Goal: Transaction & Acquisition: Purchase product/service

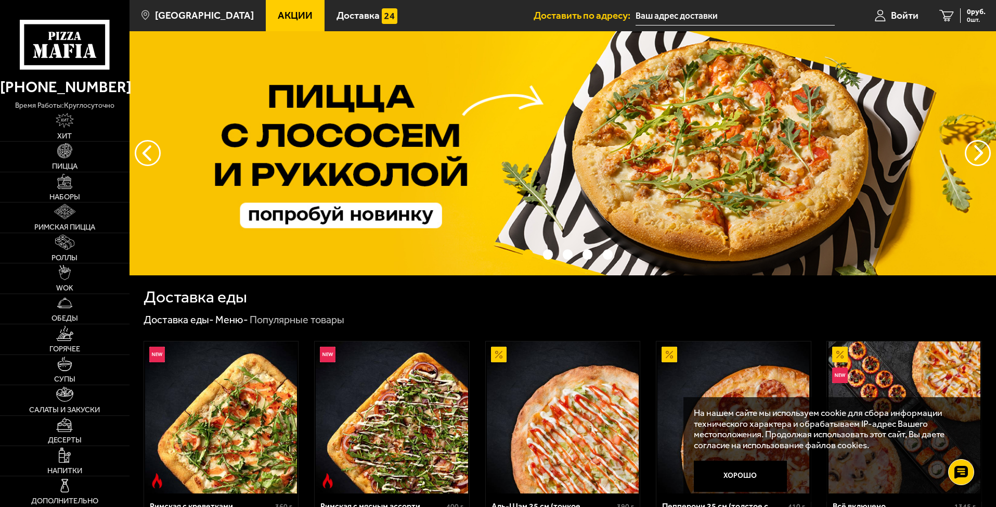
click at [679, 15] on input "text" at bounding box center [735, 15] width 199 height 19
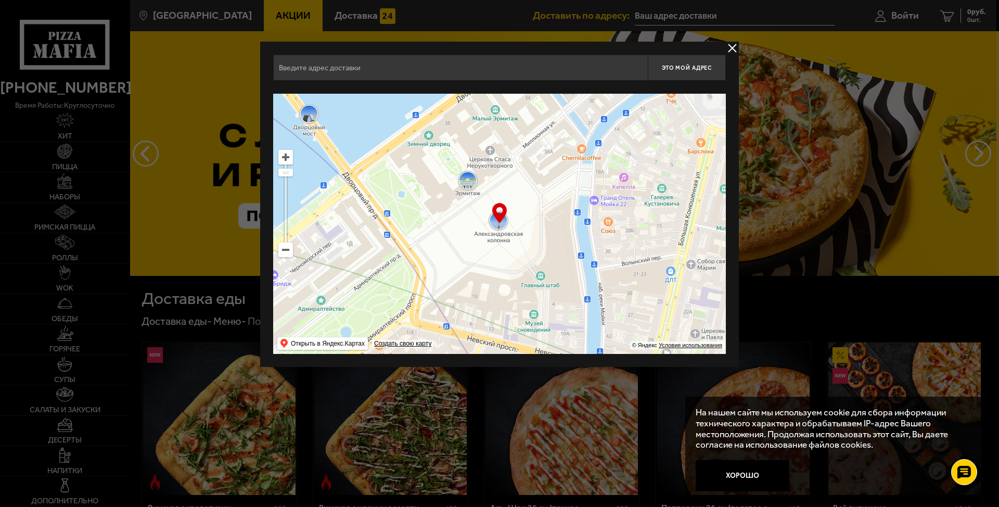
click at [477, 64] on input "text" at bounding box center [460, 68] width 374 height 26
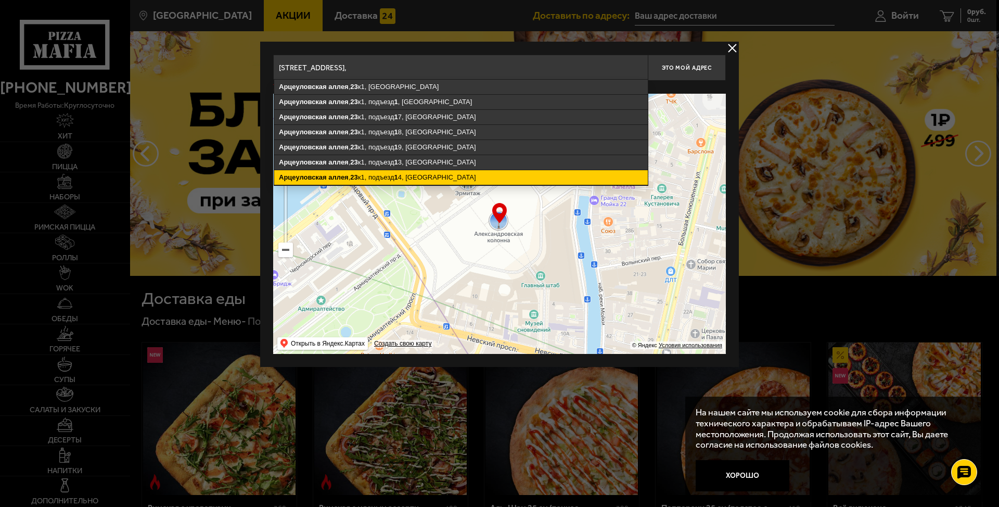
click at [493, 182] on ymaps "[STREET_ADDRESS]" at bounding box center [460, 177] width 373 height 15
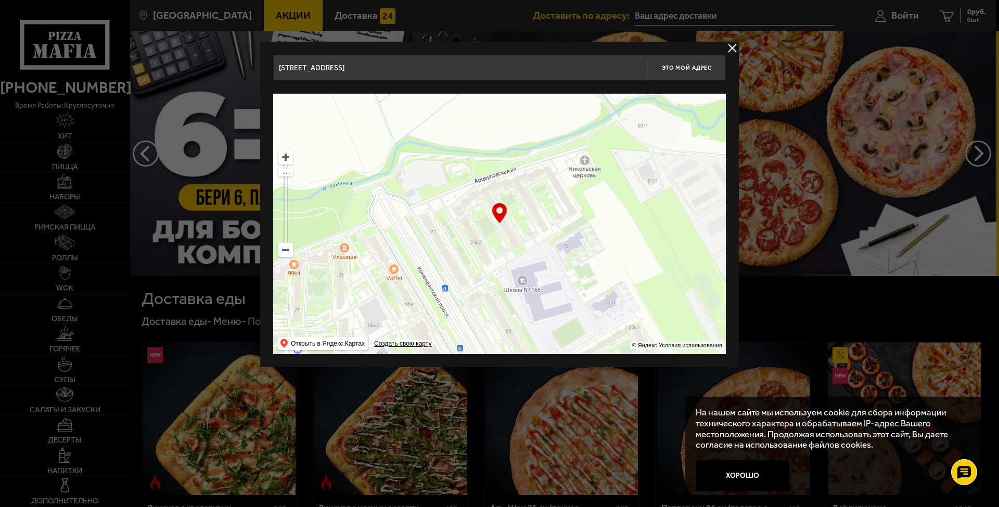
click at [518, 63] on input "[STREET_ADDRESS]" at bounding box center [460, 68] width 374 height 26
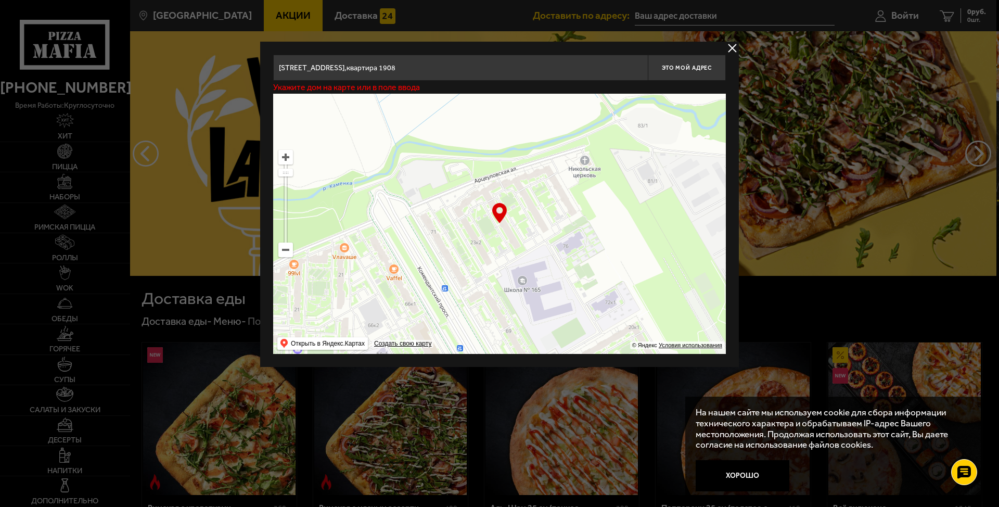
click at [500, 215] on div "… © Яндекс Условия использования Открыть в Яндекс.Картах Создать свою карту" at bounding box center [499, 224] width 453 height 260
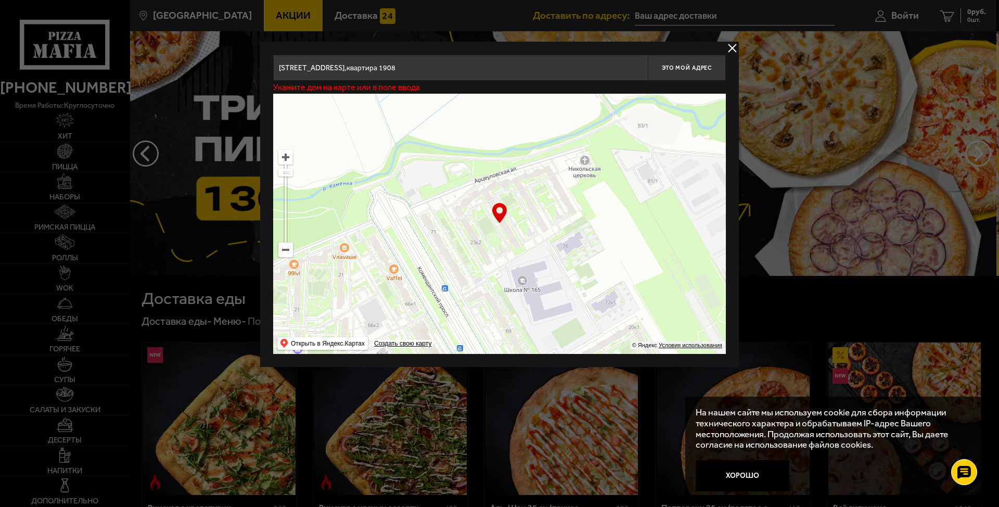
click at [524, 73] on input "[STREET_ADDRESS],квартира 1908" at bounding box center [460, 68] width 374 height 26
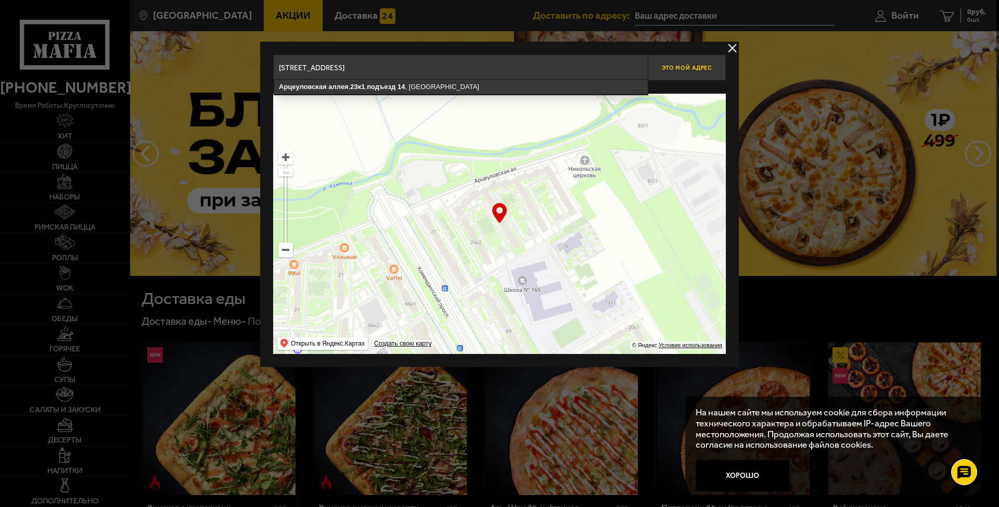
type input "[STREET_ADDRESS]"
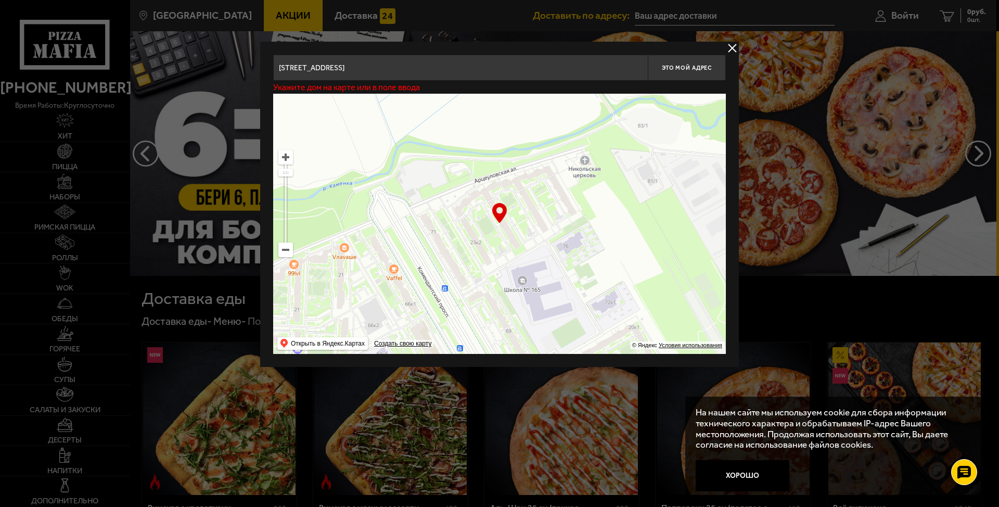
click at [500, 217] on div "… © Яндекс Условия использования Открыть в Яндекс.Картах Создать свою карту" at bounding box center [499, 224] width 453 height 260
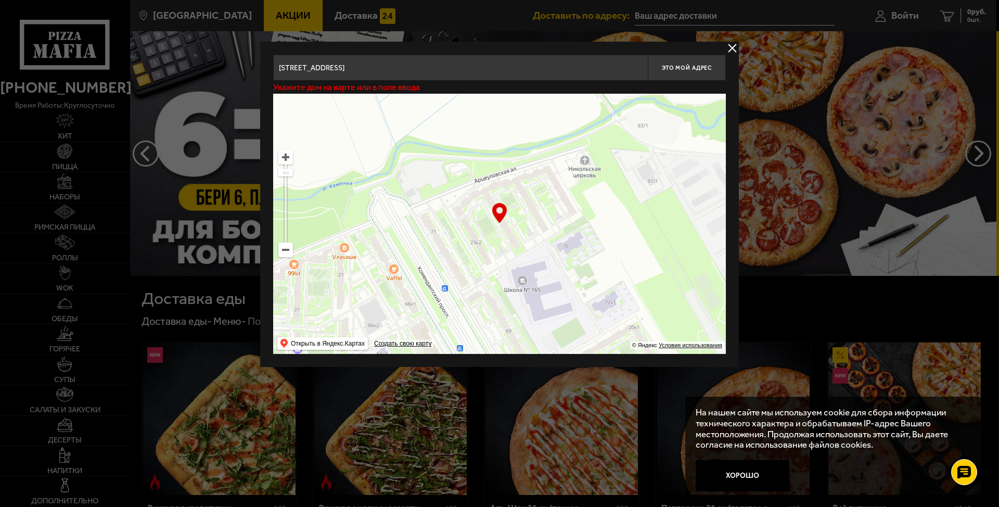
click at [500, 217] on div "… © Яндекс Условия использования Открыть в Яндекс.Картах Создать свою карту" at bounding box center [499, 224] width 453 height 260
